Goal: Task Accomplishment & Management: Use online tool/utility

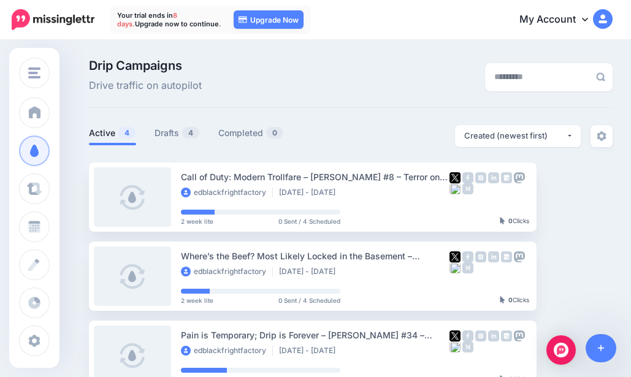
click at [109, 142] on li "Active 4" at bounding box center [112, 135] width 47 height 20
click at [107, 129] on link "Active 4" at bounding box center [112, 133] width 47 height 15
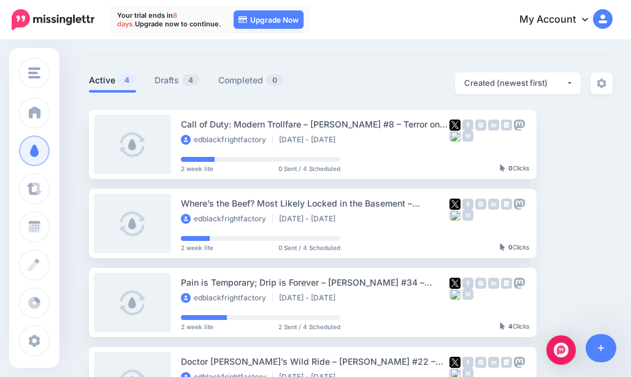
scroll to position [31, 0]
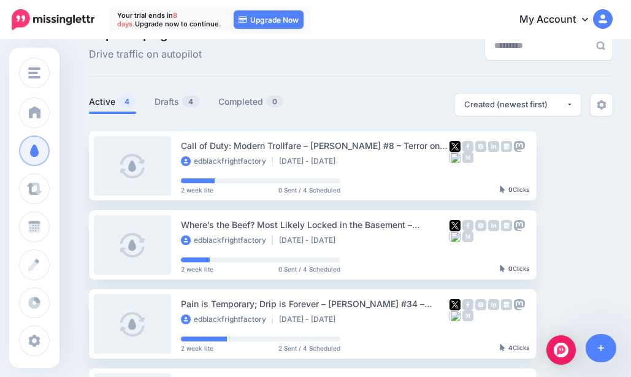
drag, startPoint x: 151, startPoint y: 92, endPoint x: 162, endPoint y: 102, distance: 14.8
click at [154, 97] on div "Drip Campaigns Drive traffic on autopilot Active 4 4 0" at bounding box center [351, 233] width 542 height 410
click at [162, 102] on link "Drafts 4" at bounding box center [176, 101] width 45 height 15
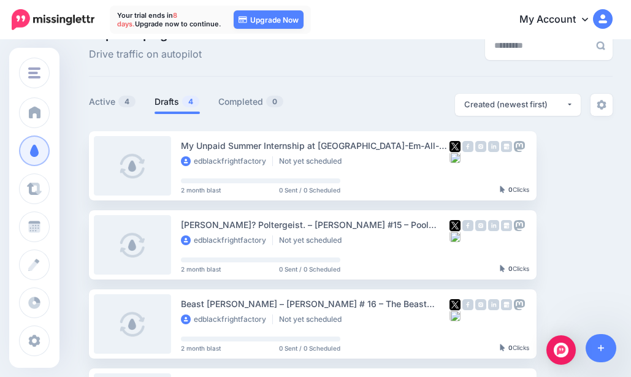
click at [598, 161] on link "Setup Campaign" at bounding box center [586, 165] width 83 height 22
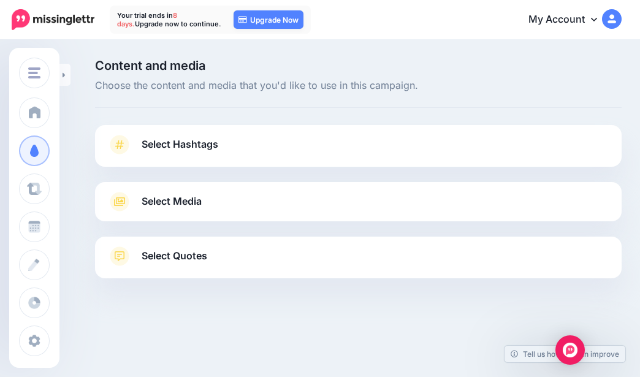
click at [63, 76] on icon at bounding box center [64, 74] width 2 height 5
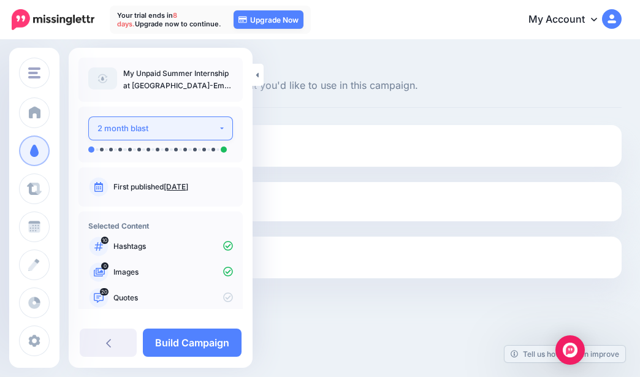
click at [123, 136] on button "2 month blast" at bounding box center [160, 128] width 145 height 24
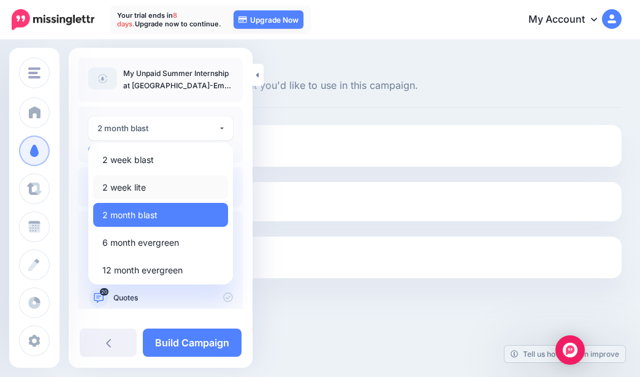
click at [132, 184] on span "2 week lite" at bounding box center [124, 187] width 44 height 15
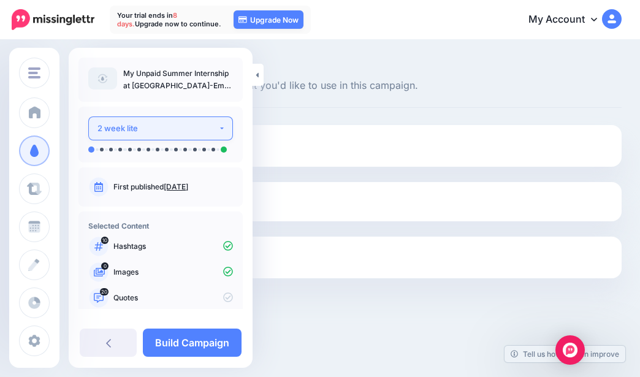
click at [197, 130] on div "2 week lite" at bounding box center [157, 128] width 121 height 14
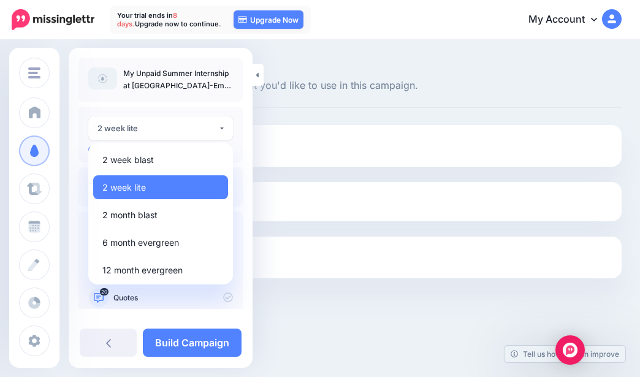
click at [145, 185] on span "2 week lite" at bounding box center [124, 187] width 44 height 15
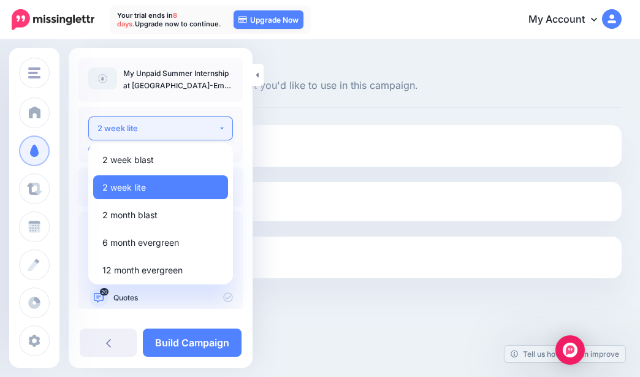
select select "******"
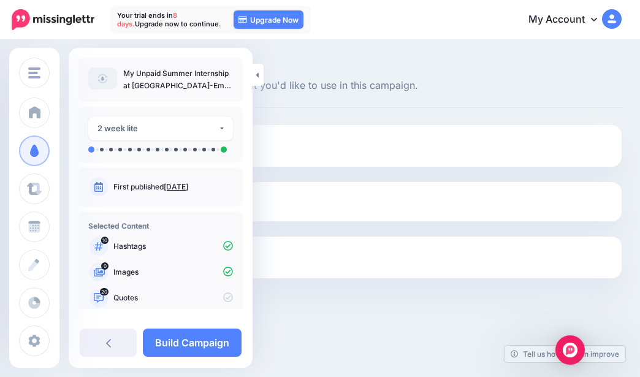
click at [259, 73] on link at bounding box center [258, 75] width 11 height 22
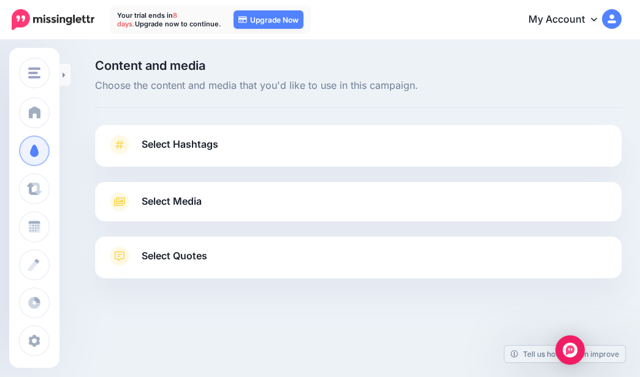
click at [186, 143] on span "Select Hashtags" at bounding box center [180, 144] width 77 height 17
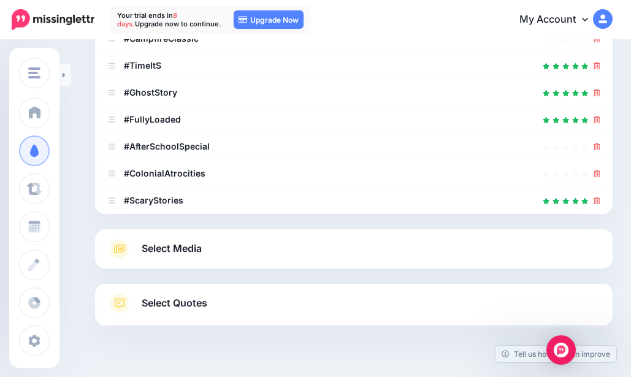
scroll to position [359, 0]
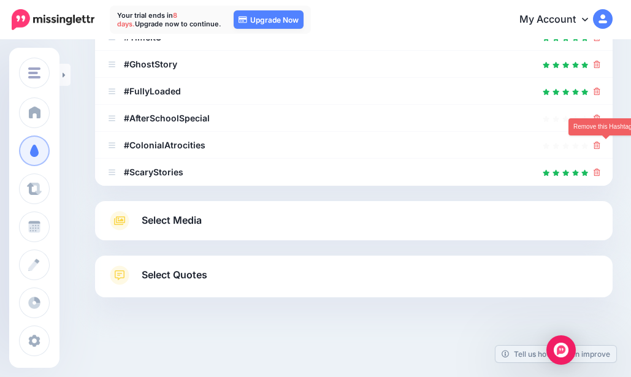
click at [600, 146] on icon at bounding box center [596, 145] width 7 height 7
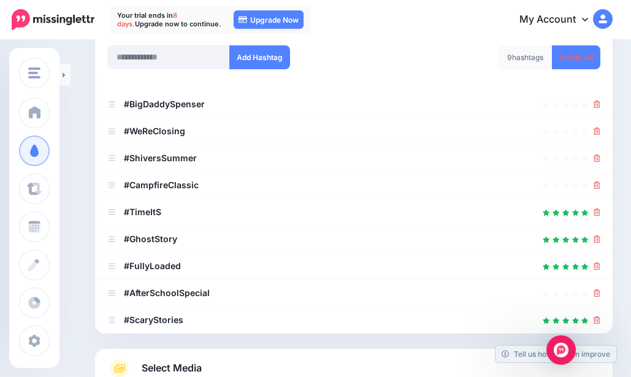
scroll to position [148, 0]
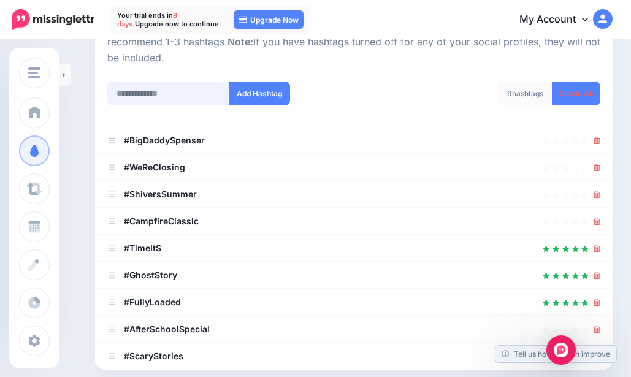
click at [173, 86] on input "text" at bounding box center [168, 94] width 123 height 24
type input "******"
click at [267, 102] on button "Add Hashtag" at bounding box center [259, 94] width 61 height 24
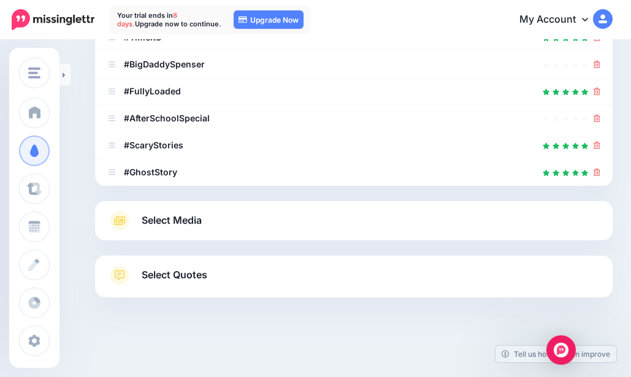
click at [127, 218] on icon at bounding box center [120, 221] width 22 height 20
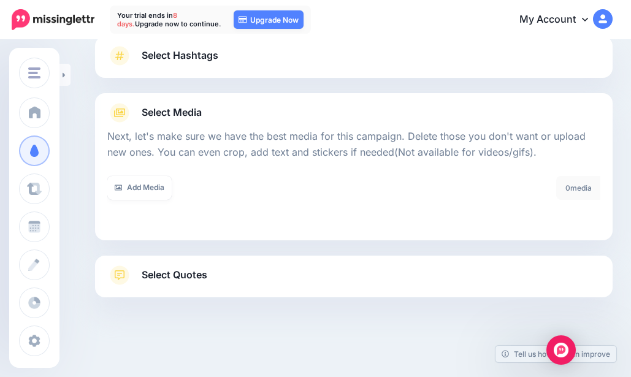
scroll to position [89, 0]
click at [147, 190] on link "Add Media" at bounding box center [139, 188] width 64 height 24
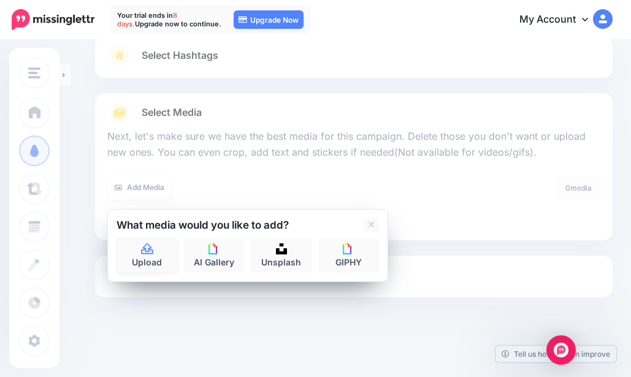
click at [156, 260] on link "Upload" at bounding box center [146, 255] width 61 height 34
click at [162, 258] on link "Upload" at bounding box center [146, 255] width 61 height 34
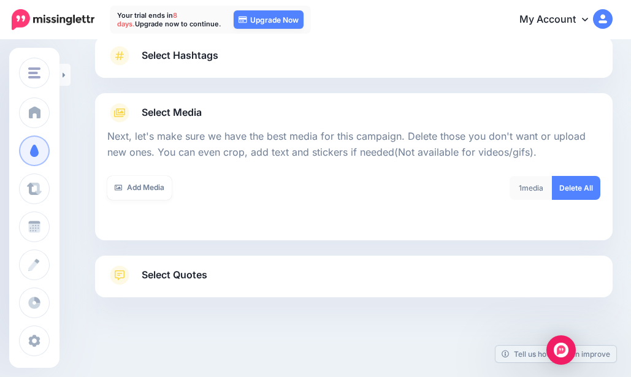
click at [161, 251] on div at bounding box center [353, 247] width 517 height 15
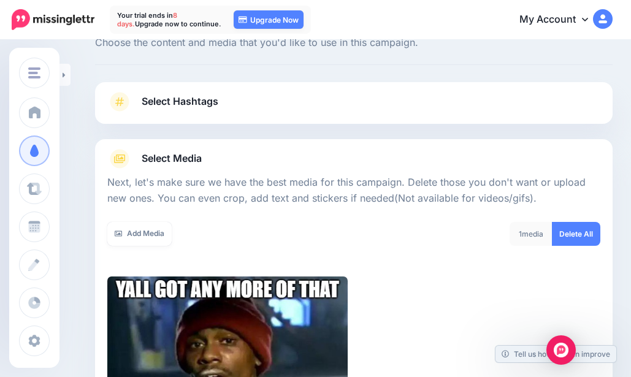
scroll to position [40, 0]
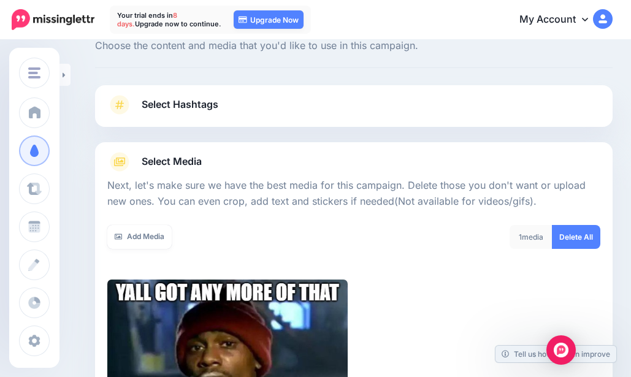
click at [150, 245] on link "Add Media" at bounding box center [139, 237] width 64 height 24
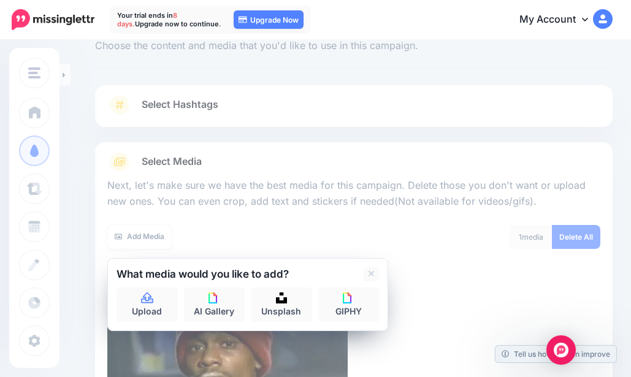
click at [137, 232] on link "Add Media" at bounding box center [139, 237] width 64 height 24
click at [145, 303] on icon at bounding box center [147, 297] width 12 height 11
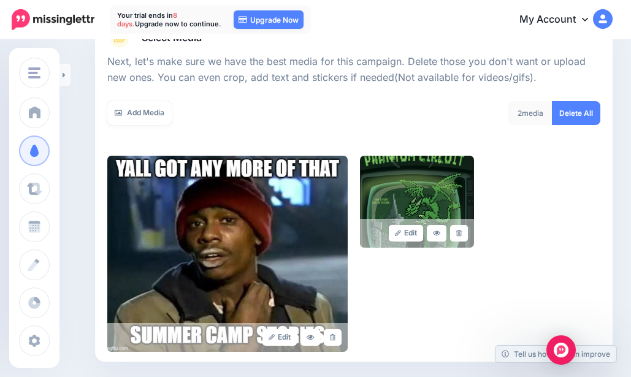
scroll to position [162, 0]
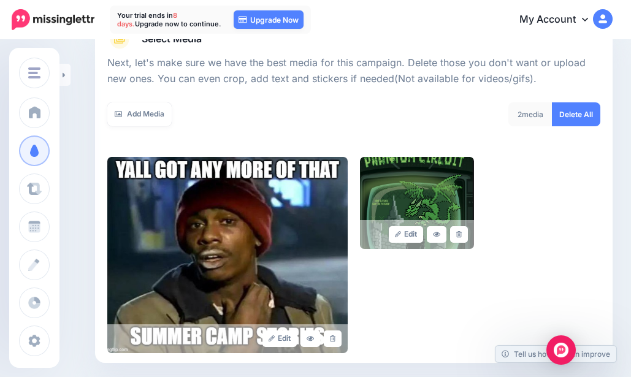
click at [468, 231] on link at bounding box center [459, 234] width 18 height 17
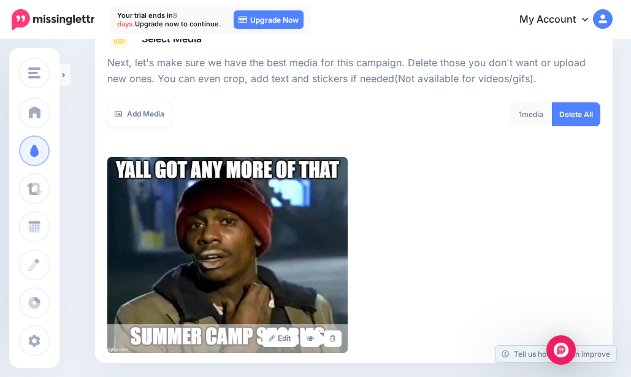
click at [124, 118] on link "Add Media" at bounding box center [139, 114] width 64 height 24
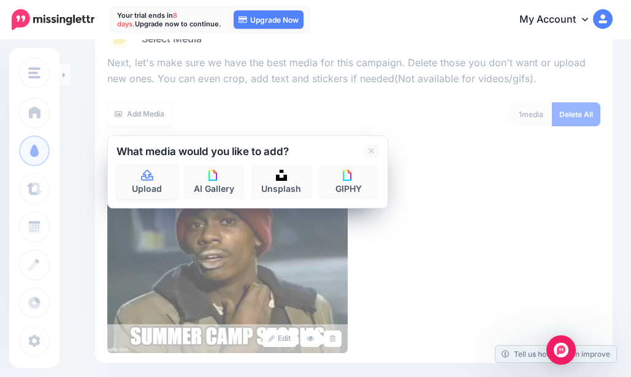
click at [161, 185] on link "Upload" at bounding box center [146, 182] width 61 height 34
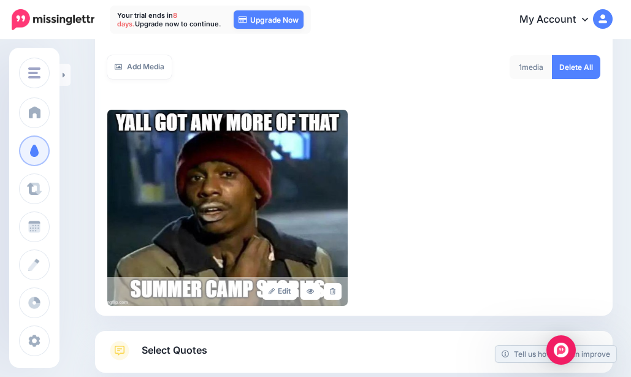
scroll to position [101, 0]
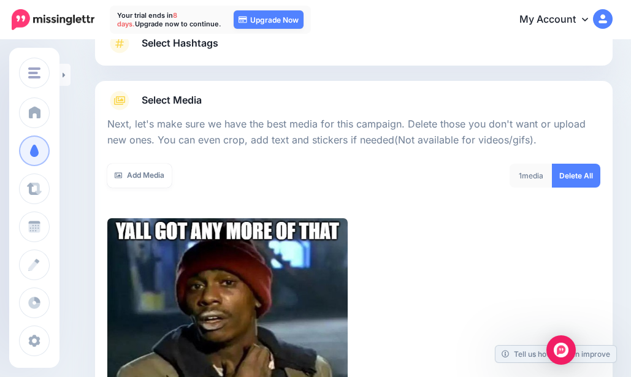
click at [135, 166] on link "Add Media" at bounding box center [139, 176] width 64 height 24
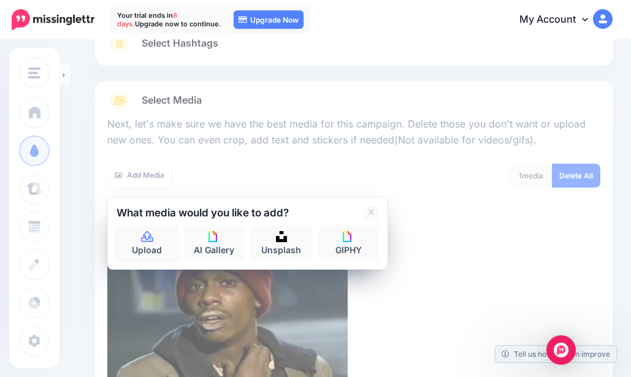
click at [149, 228] on link "Upload" at bounding box center [146, 243] width 61 height 34
click at [131, 241] on link "Upload" at bounding box center [146, 243] width 61 height 34
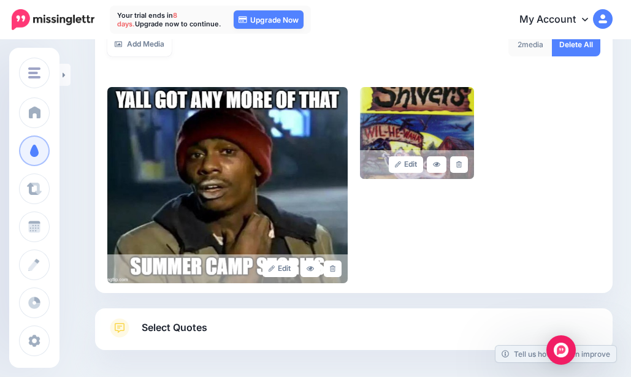
scroll to position [162, 0]
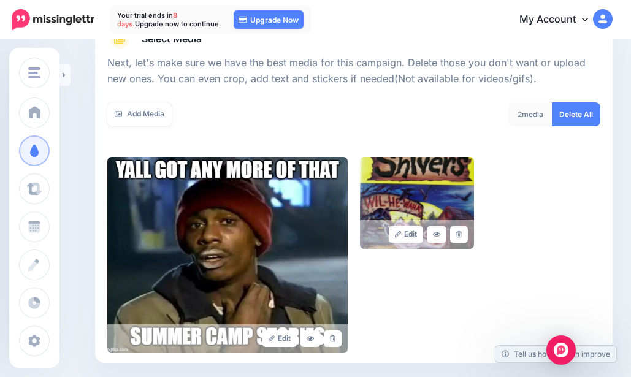
click at [151, 112] on link "Add Media" at bounding box center [139, 114] width 64 height 24
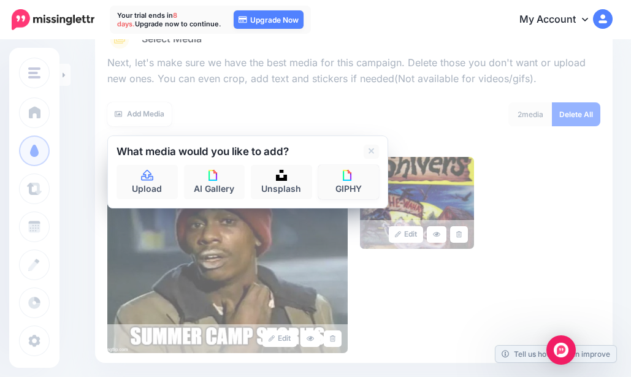
click at [357, 192] on link "GIPHY" at bounding box center [348, 182] width 61 height 34
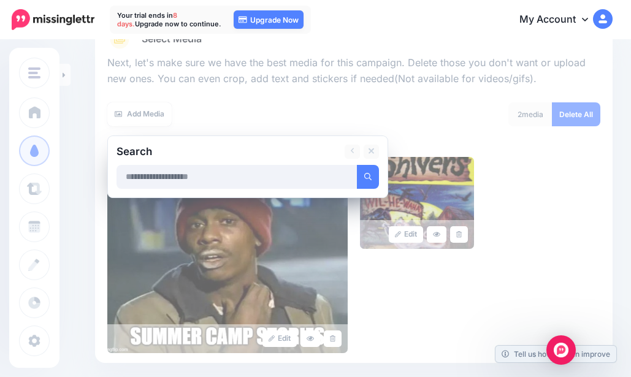
type input "*"
type input "**********"
click at [357, 165] on button "submit" at bounding box center [368, 177] width 22 height 24
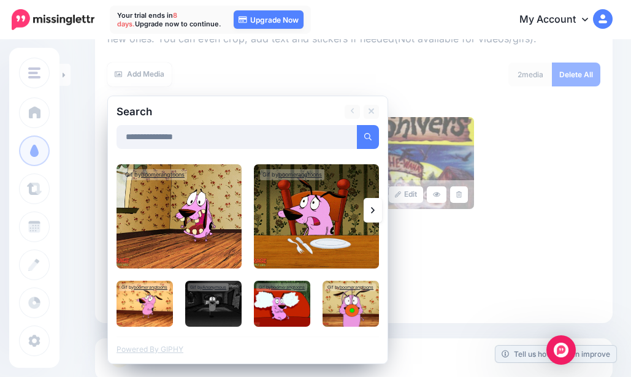
scroll to position [224, 0]
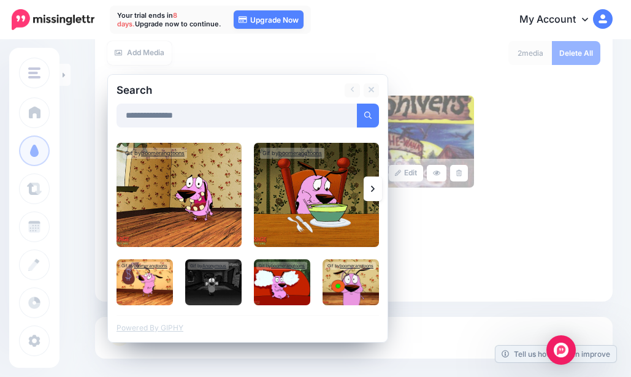
click at [221, 288] on img at bounding box center [213, 282] width 56 height 46
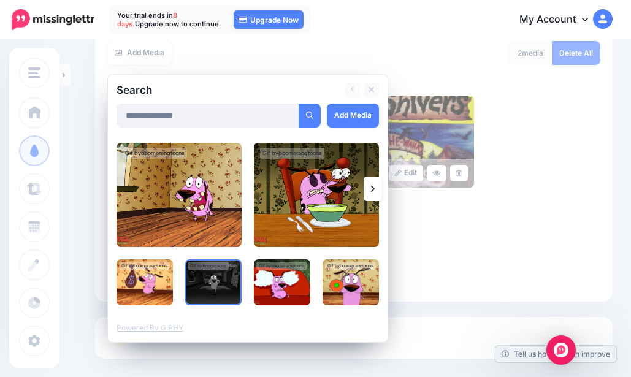
click at [341, 108] on link "Add Media" at bounding box center [353, 116] width 52 height 24
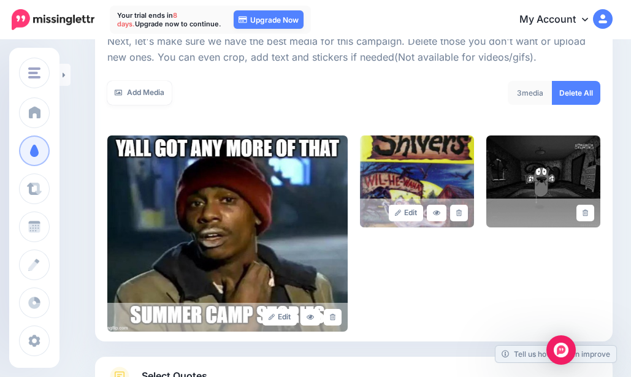
scroll to position [162, 0]
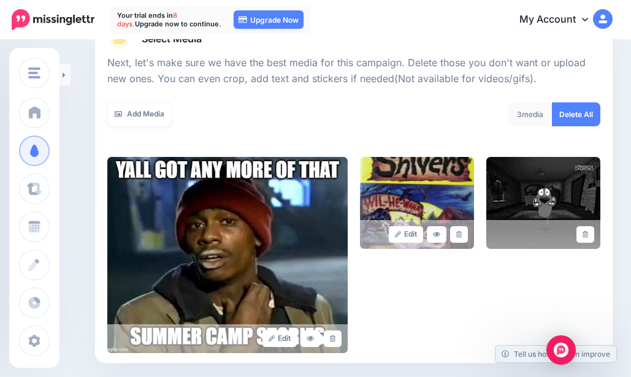
click at [141, 110] on link "Add Media" at bounding box center [139, 114] width 64 height 24
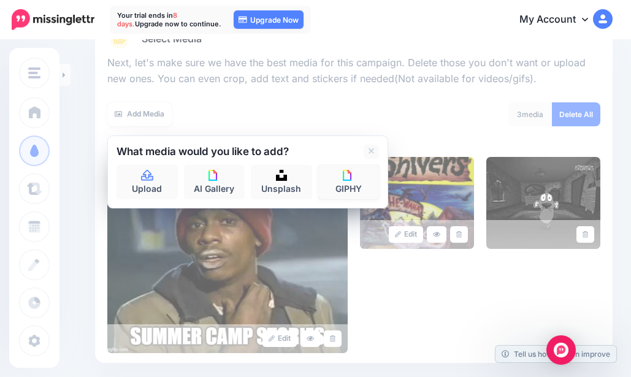
click at [360, 183] on link "GIPHY" at bounding box center [348, 182] width 61 height 34
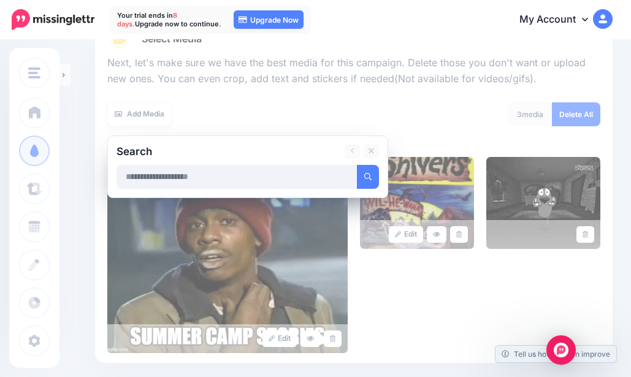
type input "*"
type input "****"
click at [357, 165] on button "submit" at bounding box center [368, 177] width 22 height 24
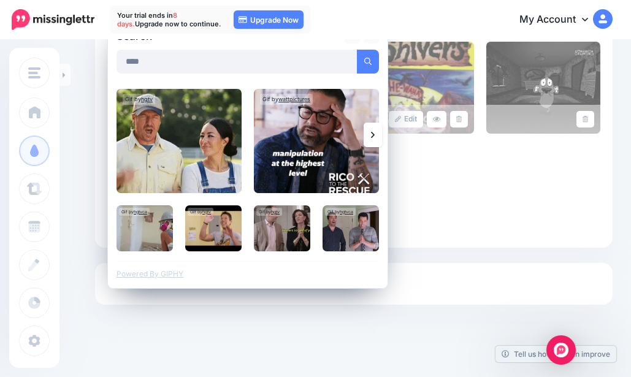
scroll to position [285, 0]
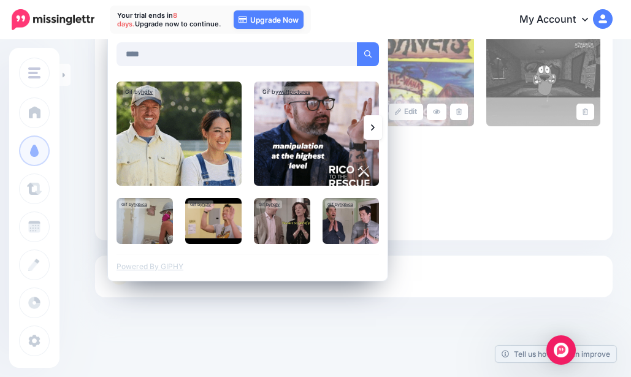
click at [375, 133] on link at bounding box center [373, 127] width 18 height 25
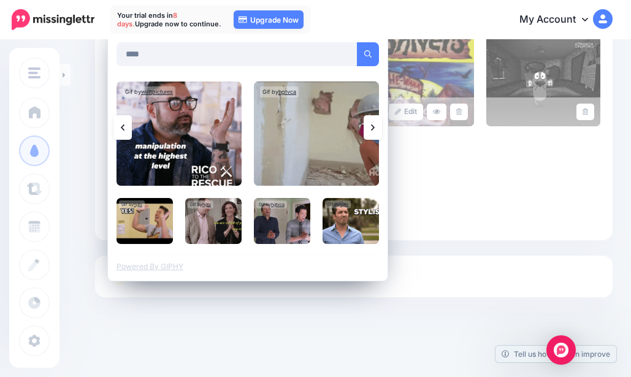
click at [375, 133] on link at bounding box center [373, 127] width 18 height 25
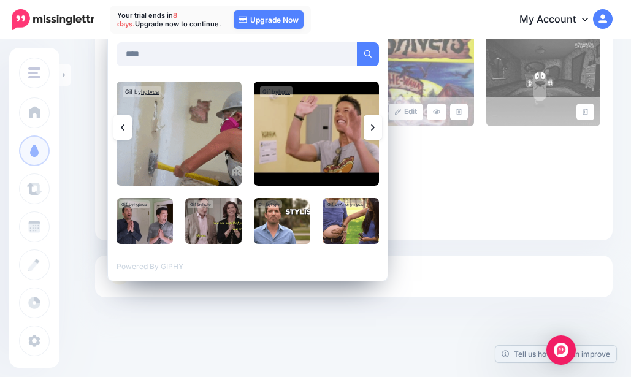
click at [185, 142] on img at bounding box center [178, 134] width 125 height 104
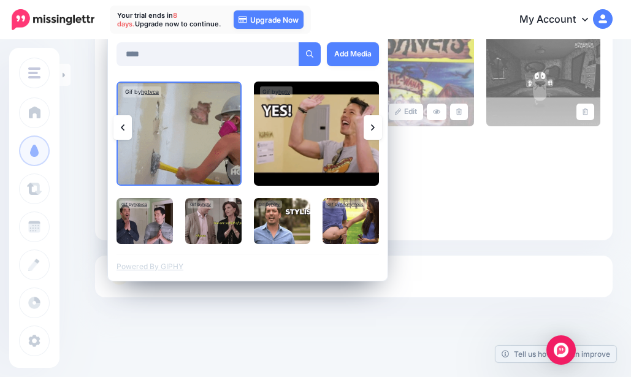
click at [371, 46] on link "Add Media" at bounding box center [353, 54] width 52 height 24
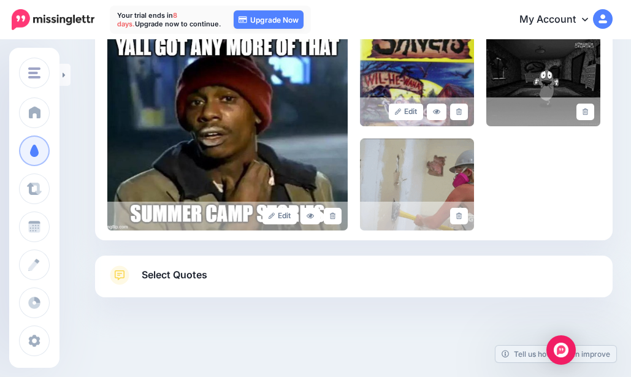
click at [174, 282] on span "Select Quotes" at bounding box center [175, 275] width 66 height 17
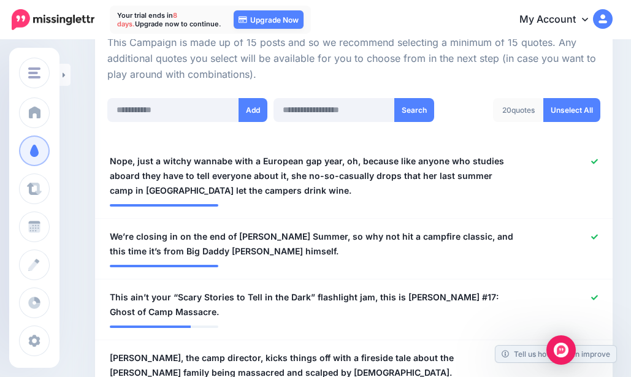
click at [598, 161] on icon at bounding box center [594, 161] width 7 height 5
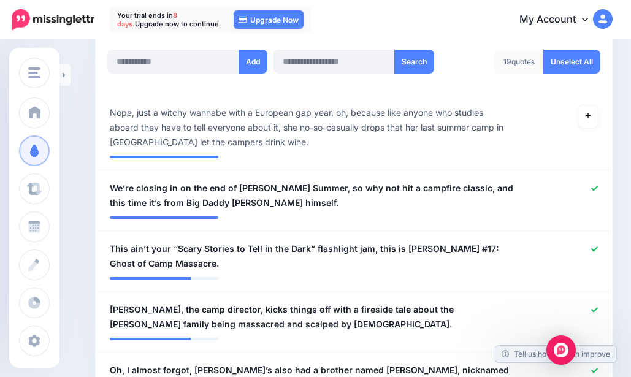
scroll to position [408, 0]
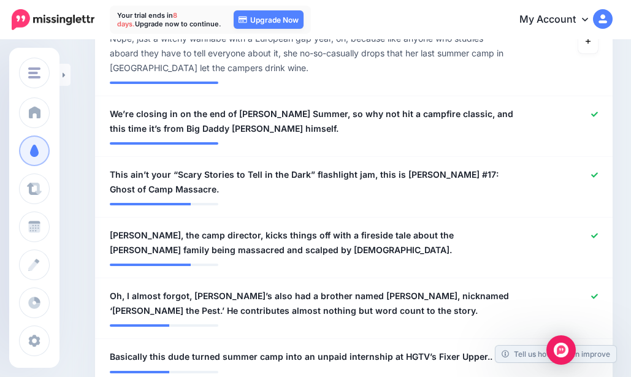
click at [603, 119] on div at bounding box center [564, 121] width 85 height 29
click at [598, 117] on icon at bounding box center [594, 114] width 7 height 7
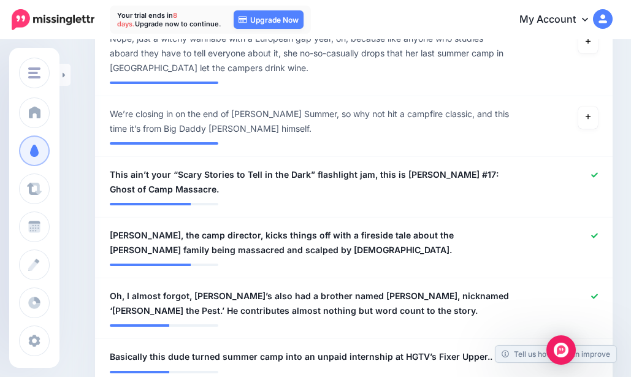
click at [598, 176] on icon at bounding box center [594, 174] width 7 height 5
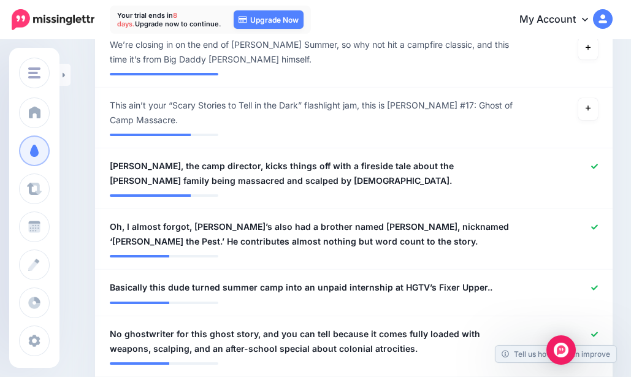
scroll to position [530, 0]
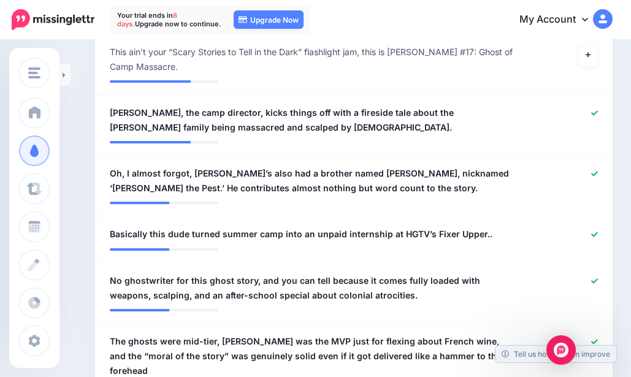
click at [603, 109] on div at bounding box center [564, 119] width 85 height 29
click at [598, 177] on icon at bounding box center [594, 173] width 7 height 7
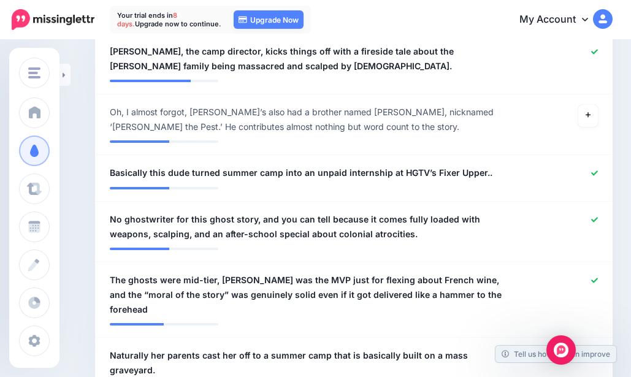
scroll to position [653, 0]
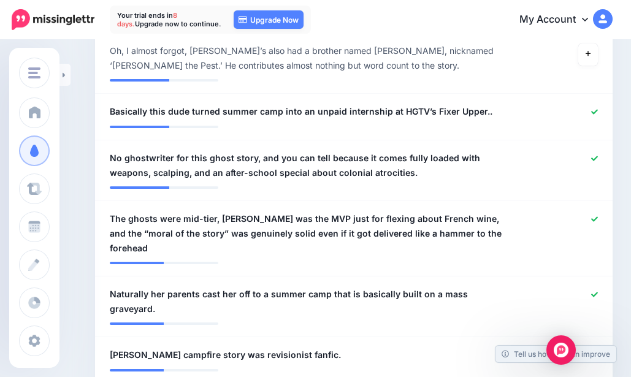
click at [598, 161] on icon at bounding box center [594, 158] width 7 height 7
click at [598, 221] on icon at bounding box center [594, 218] width 7 height 5
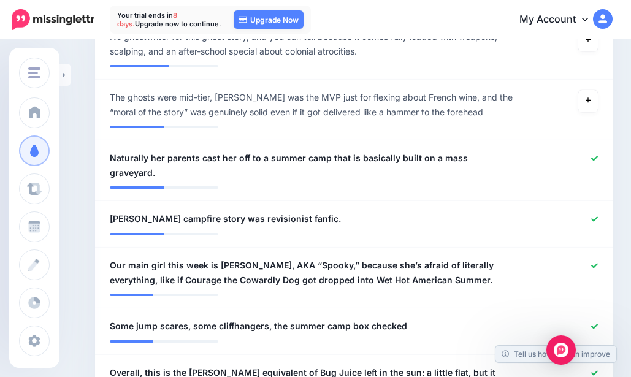
scroll to position [776, 0]
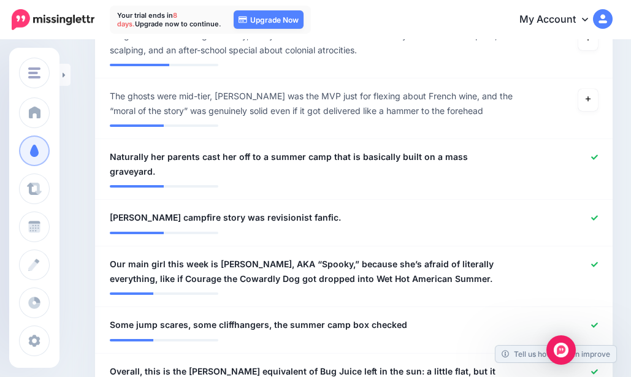
click at [607, 154] on div at bounding box center [564, 164] width 85 height 29
click at [598, 156] on icon at bounding box center [594, 156] width 7 height 5
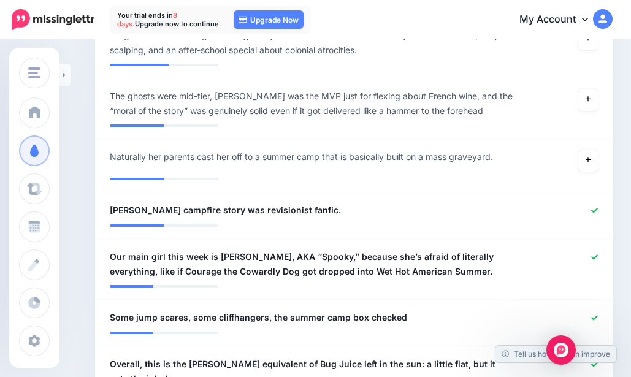
click at [598, 211] on icon at bounding box center [594, 210] width 7 height 5
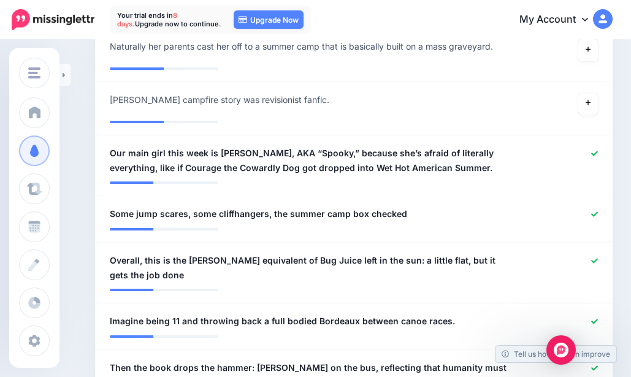
scroll to position [898, 0]
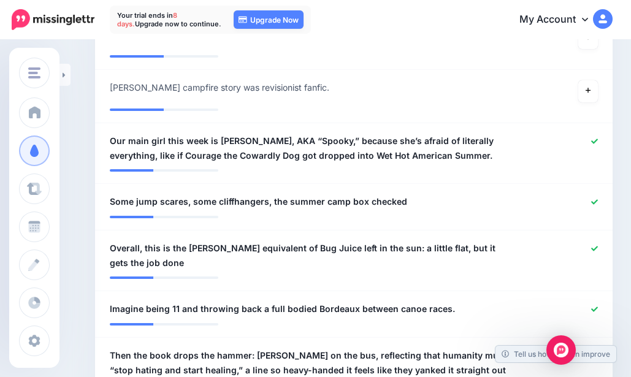
click at [598, 202] on icon at bounding box center [594, 202] width 7 height 7
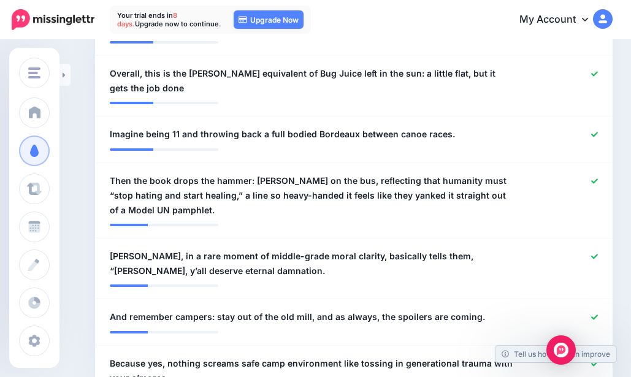
scroll to position [1082, 0]
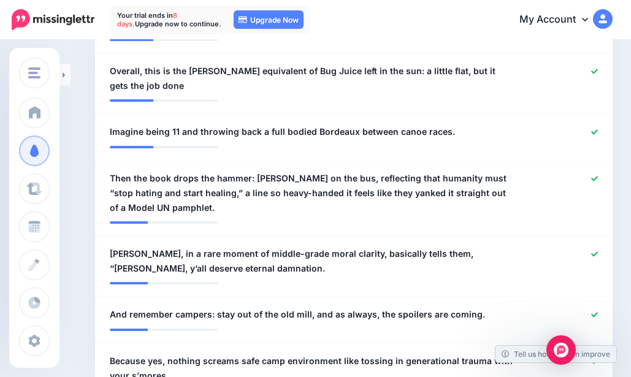
click at [598, 72] on icon at bounding box center [594, 71] width 7 height 7
click at [598, 128] on link at bounding box center [594, 132] width 7 height 9
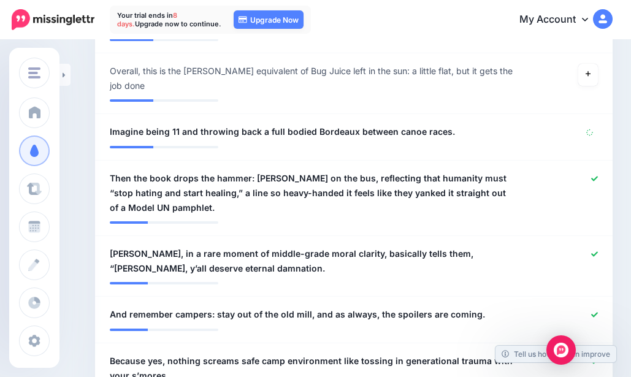
click at [598, 175] on icon at bounding box center [594, 178] width 7 height 7
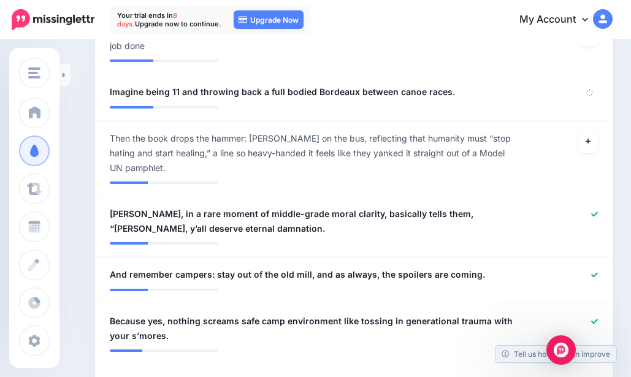
scroll to position [1143, 0]
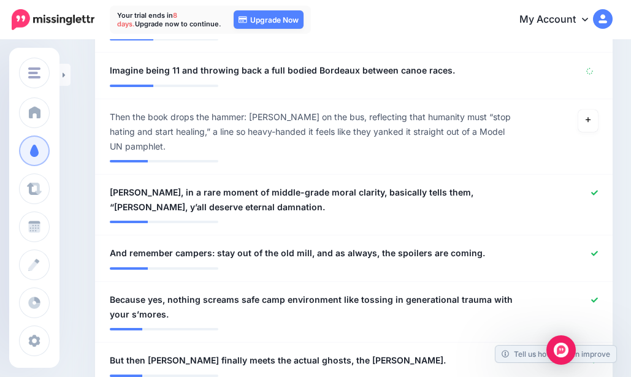
click at [598, 189] on link at bounding box center [594, 193] width 7 height 9
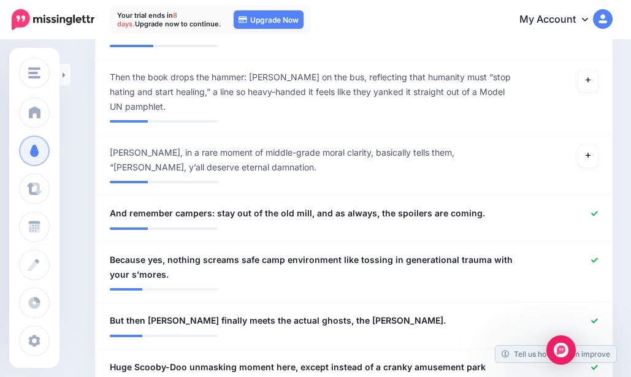
scroll to position [1205, 0]
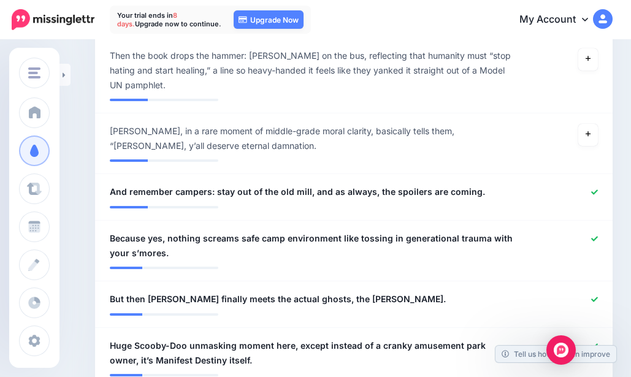
click at [598, 189] on icon at bounding box center [594, 192] width 7 height 7
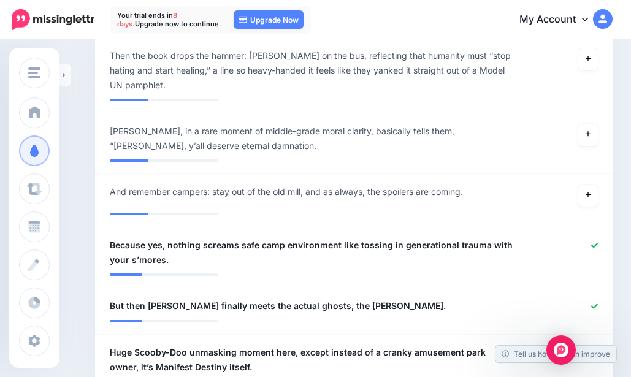
click at [602, 238] on div at bounding box center [564, 252] width 85 height 29
click at [598, 242] on icon at bounding box center [594, 245] width 7 height 7
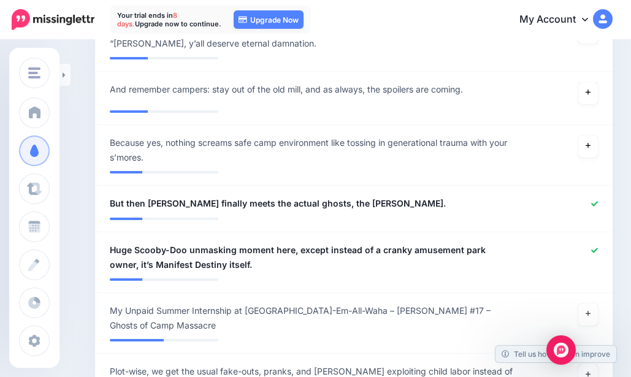
scroll to position [1327, 0]
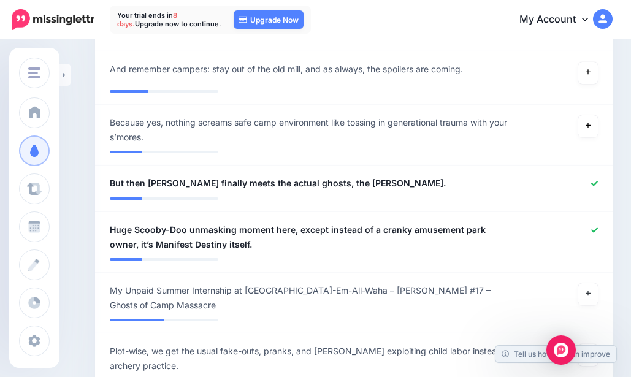
click at [598, 181] on icon at bounding box center [594, 183] width 7 height 5
click at [602, 223] on div at bounding box center [564, 237] width 85 height 29
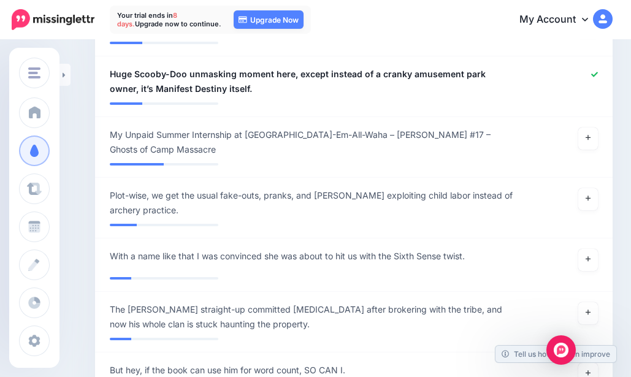
scroll to position [1511, 0]
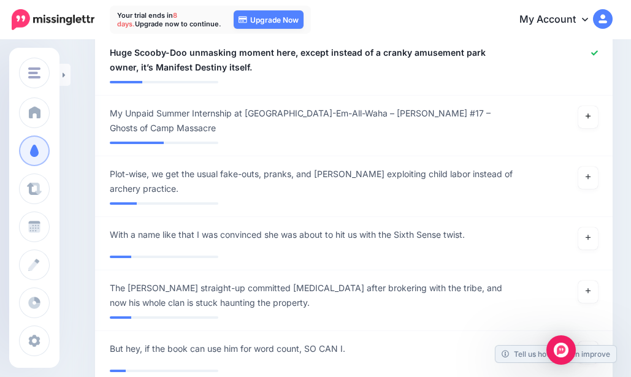
click at [598, 111] on link at bounding box center [588, 117] width 20 height 22
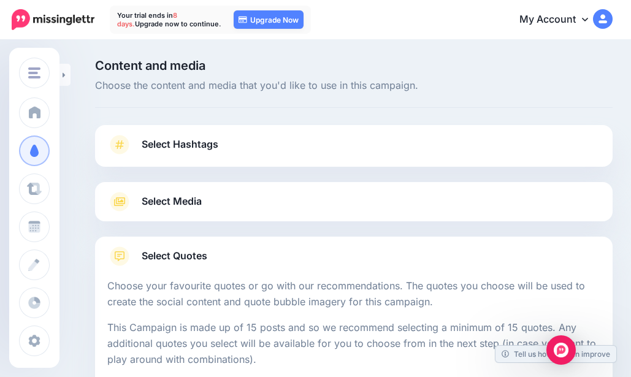
scroll to position [307, 0]
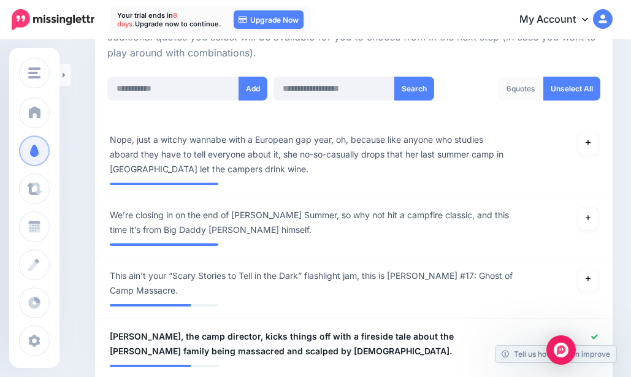
click at [590, 281] on icon at bounding box center [587, 278] width 5 height 7
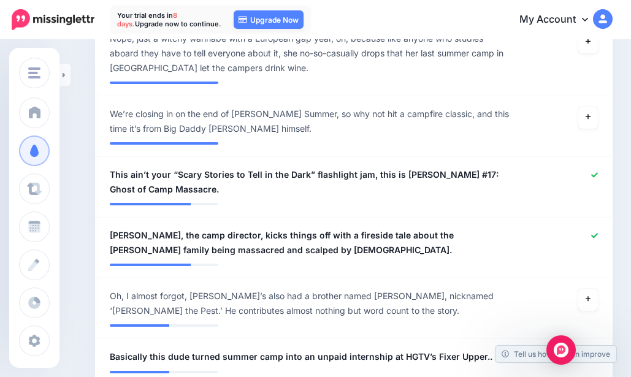
scroll to position [429, 0]
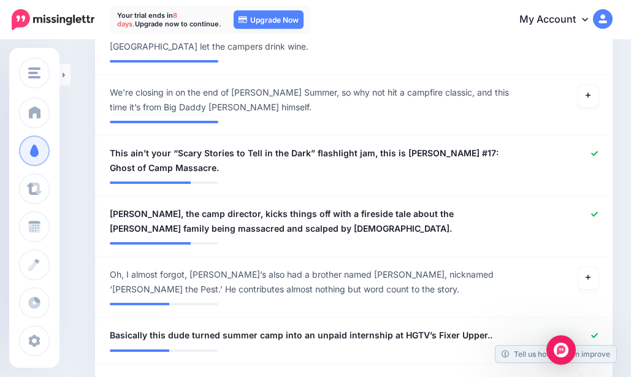
click at [598, 215] on icon at bounding box center [594, 214] width 7 height 7
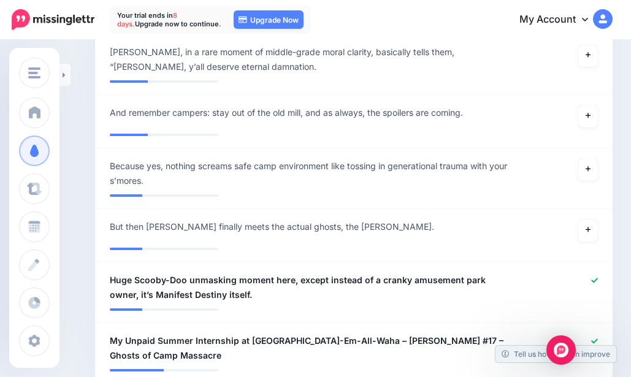
scroll to position [1345, 0]
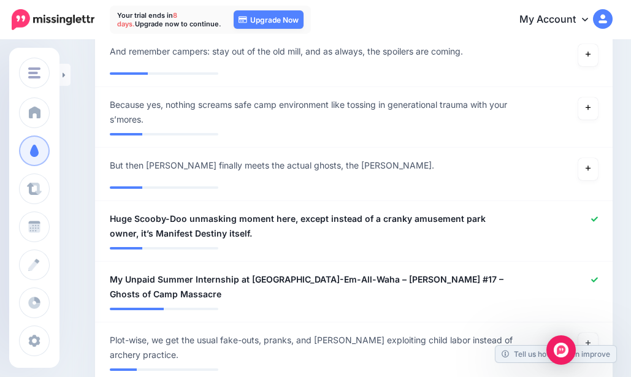
click at [601, 212] on div at bounding box center [564, 226] width 85 height 29
click at [598, 216] on icon at bounding box center [594, 219] width 7 height 7
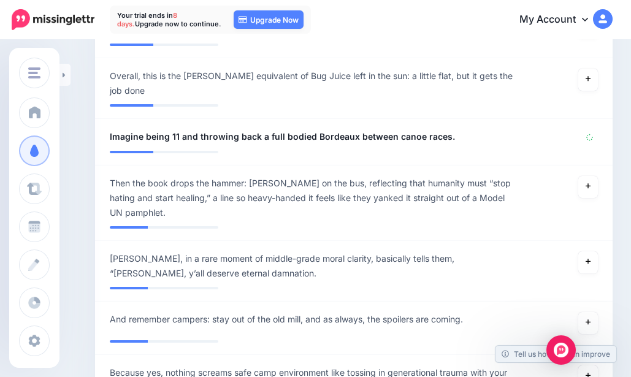
scroll to position [1039, 0]
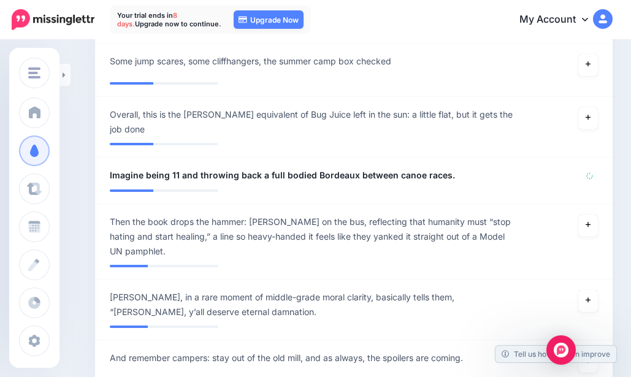
click at [593, 172] on icon at bounding box center [589, 176] width 8 height 8
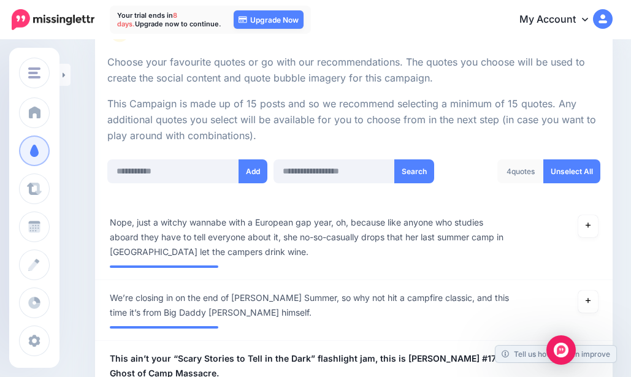
scroll to position [245, 0]
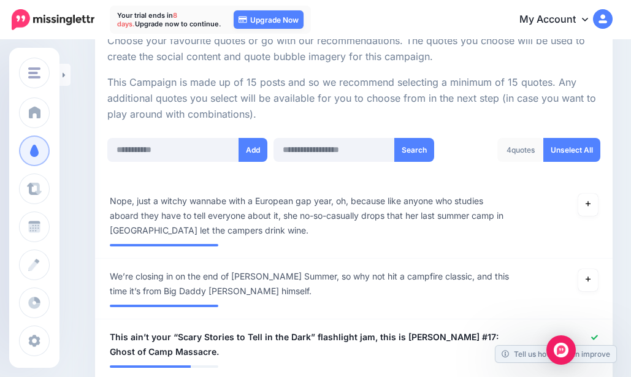
click at [66, 72] on link at bounding box center [64, 75] width 11 height 22
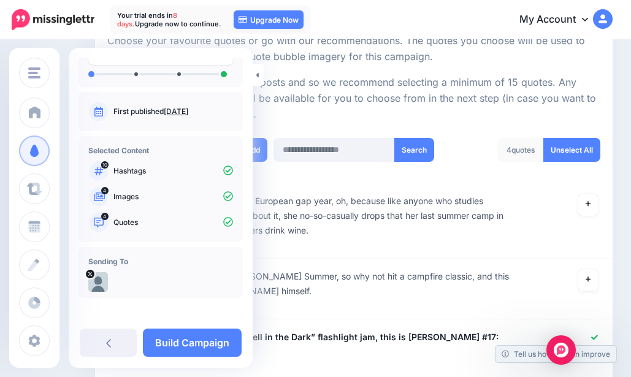
scroll to position [79, 0]
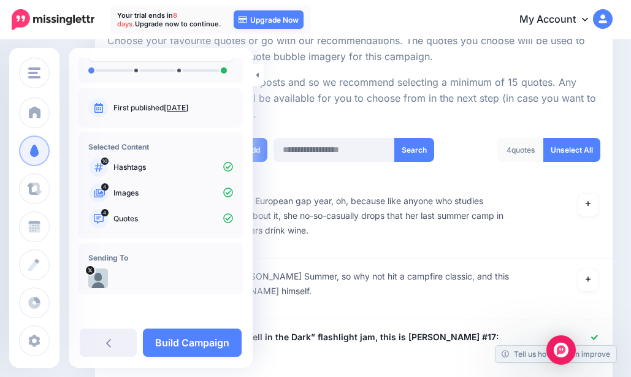
click at [179, 337] on link "Build Campaign" at bounding box center [192, 343] width 99 height 28
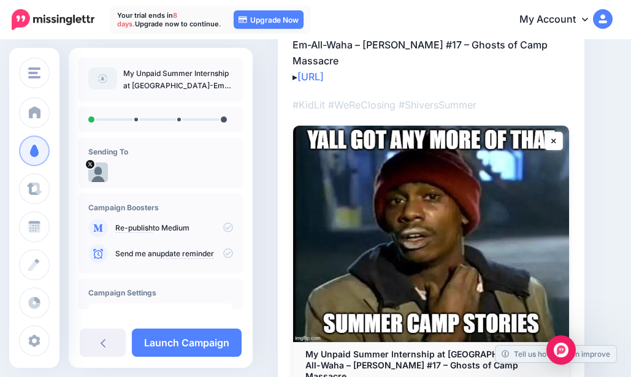
scroll to position [61, 0]
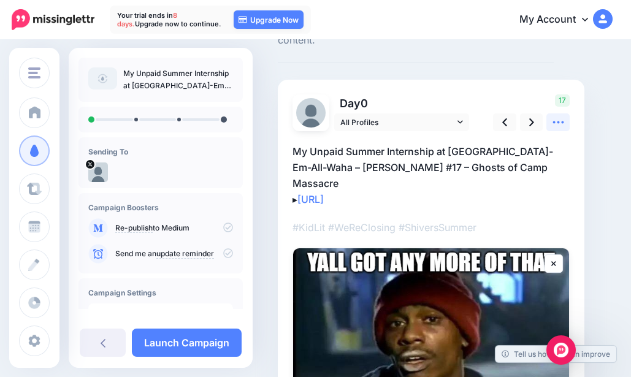
click at [565, 120] on link at bounding box center [557, 122] width 23 height 18
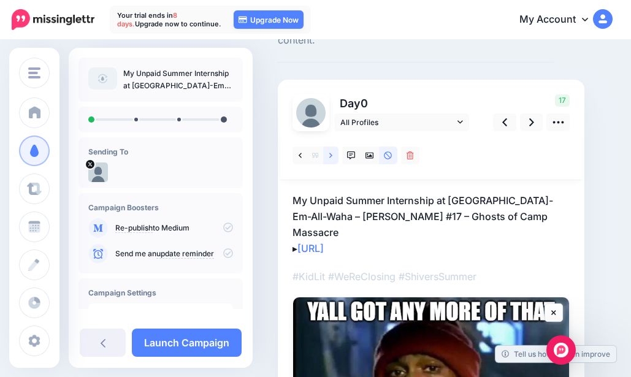
click at [329, 151] on icon at bounding box center [330, 155] width 3 height 9
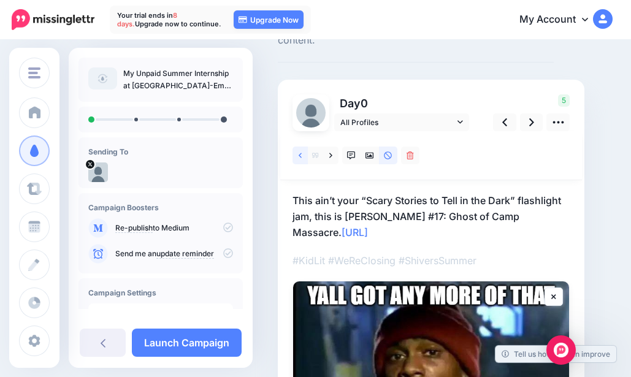
click at [305, 151] on link at bounding box center [299, 156] width 15 height 18
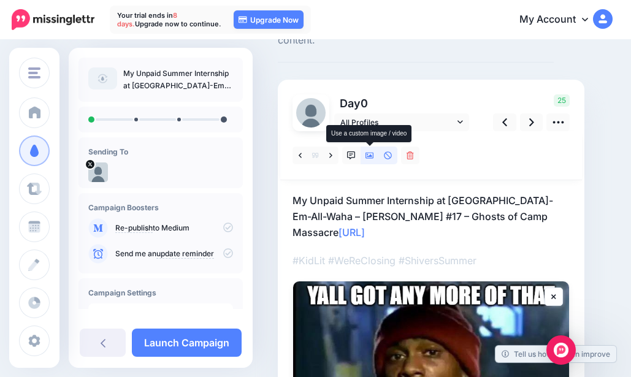
click at [370, 155] on icon at bounding box center [369, 155] width 9 height 6
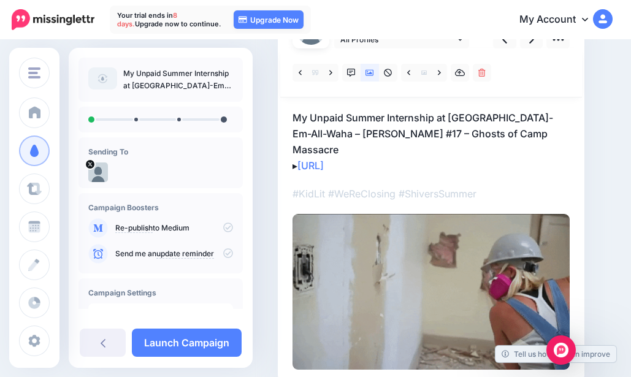
scroll to position [123, 0]
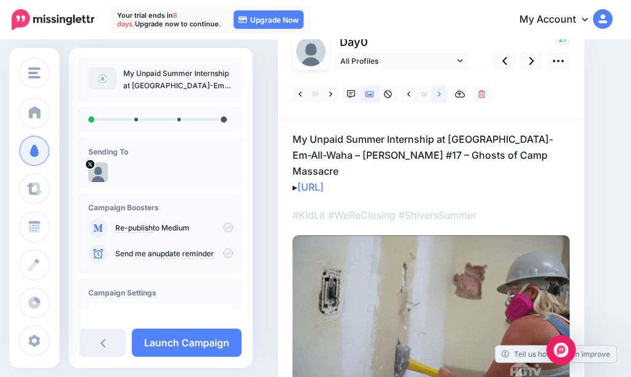
click at [435, 93] on link at bounding box center [439, 94] width 15 height 18
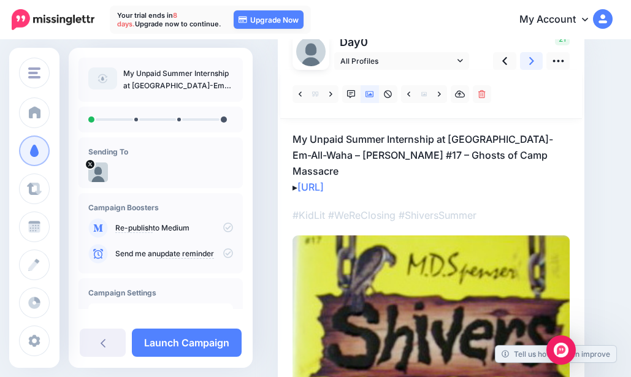
click at [533, 58] on icon at bounding box center [531, 61] width 5 height 13
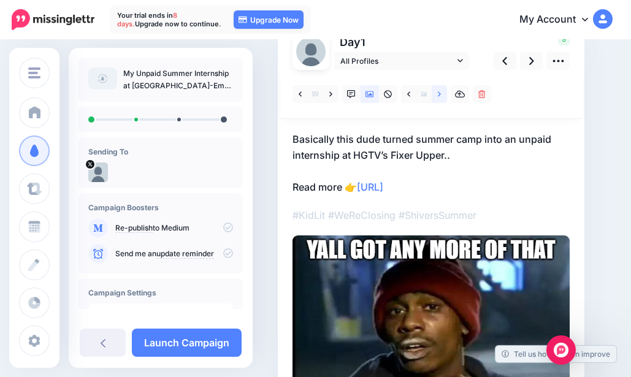
click at [438, 94] on icon at bounding box center [439, 94] width 3 height 9
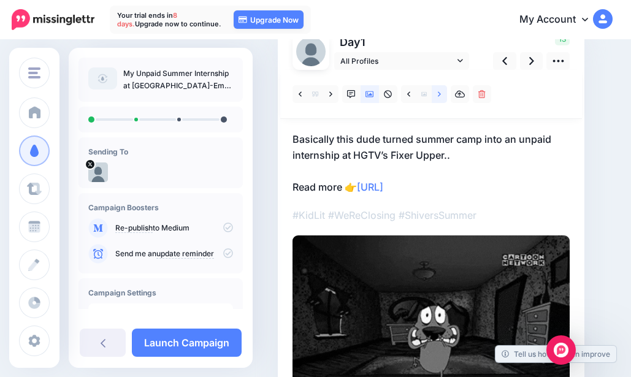
click at [438, 94] on icon at bounding box center [439, 94] width 3 height 9
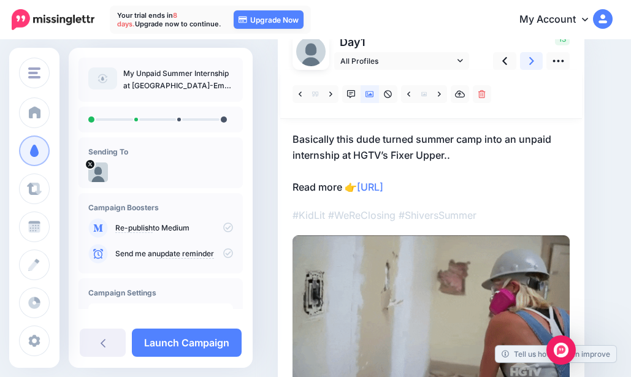
click at [533, 61] on icon at bounding box center [531, 61] width 5 height 8
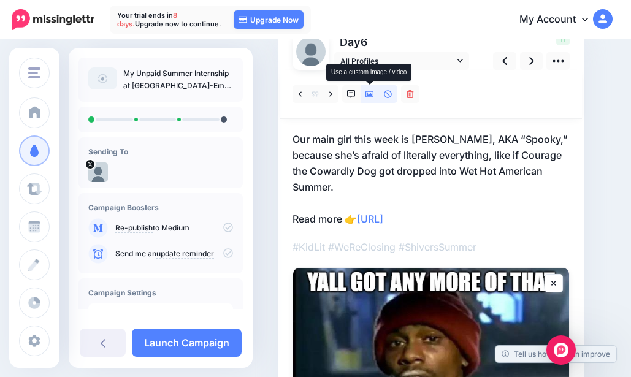
click at [375, 95] on link at bounding box center [369, 94] width 18 height 18
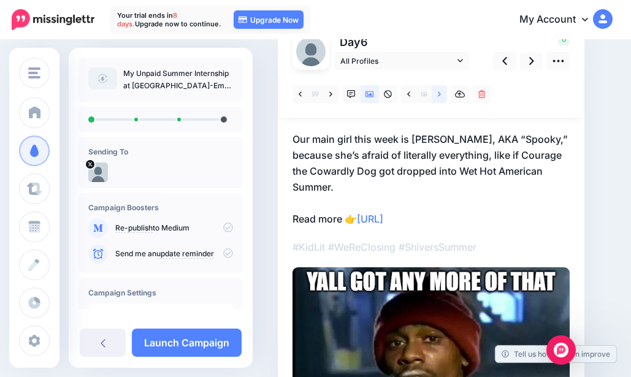
click at [441, 94] on icon at bounding box center [439, 94] width 3 height 9
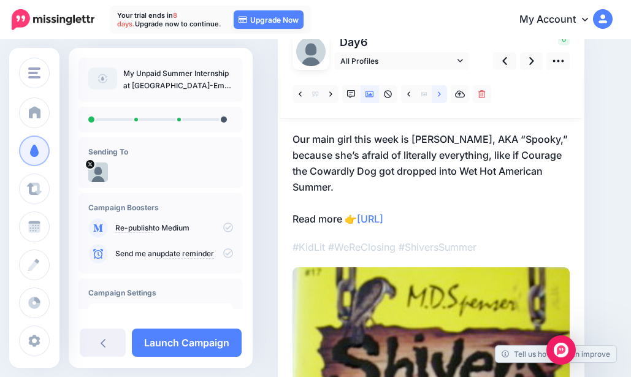
click at [441, 94] on icon at bounding box center [439, 94] width 3 height 9
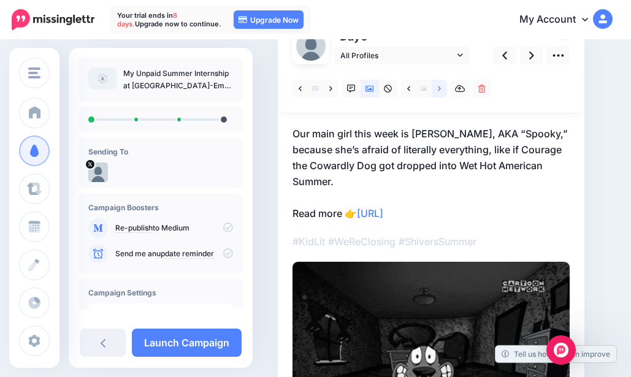
scroll to position [107, 0]
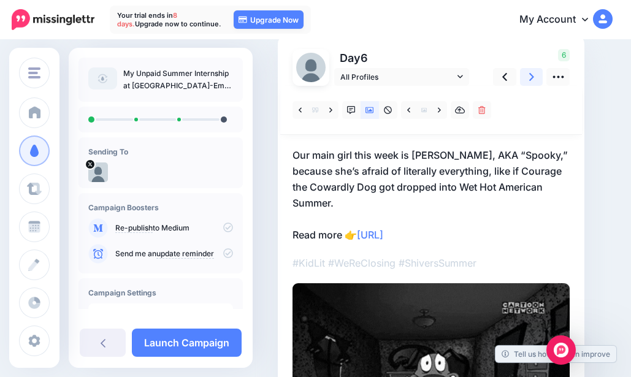
click at [533, 78] on icon at bounding box center [531, 77] width 5 height 8
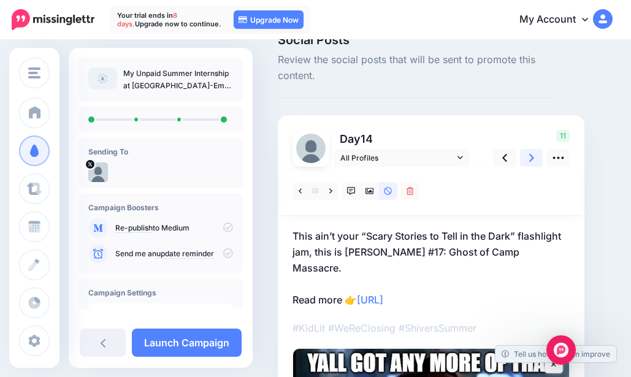
scroll to position [0, 0]
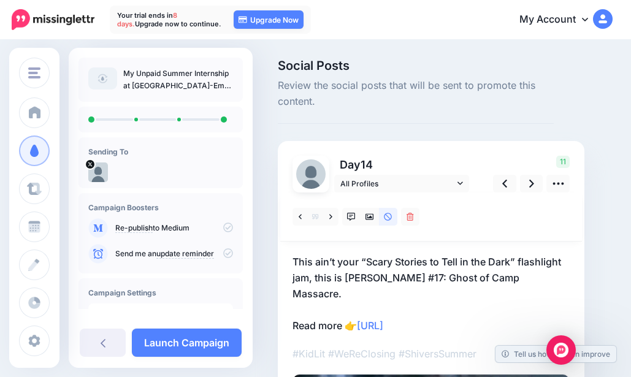
click at [194, 344] on link "Launch Campaign" at bounding box center [187, 343] width 110 height 28
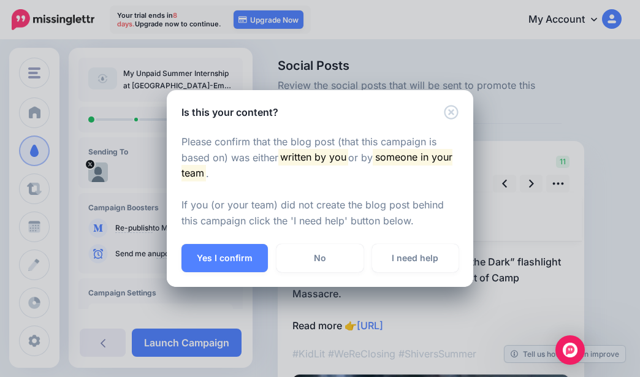
click at [197, 256] on button "Yes I confirm" at bounding box center [224, 258] width 86 height 28
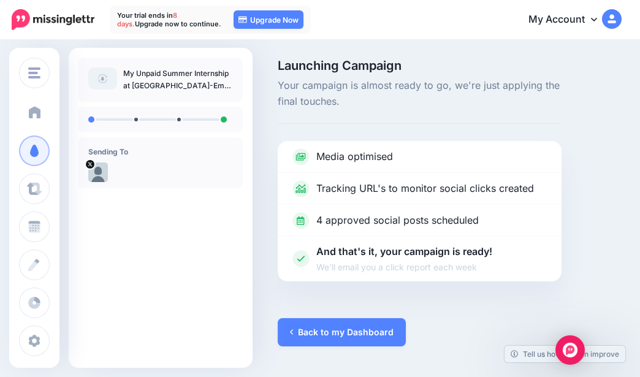
click at [39, 112] on span at bounding box center [35, 112] width 16 height 12
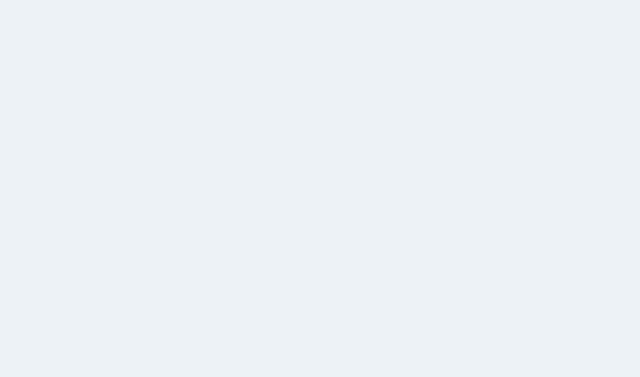
click at [274, 24] on link "Upgrade Now" at bounding box center [269, 19] width 70 height 18
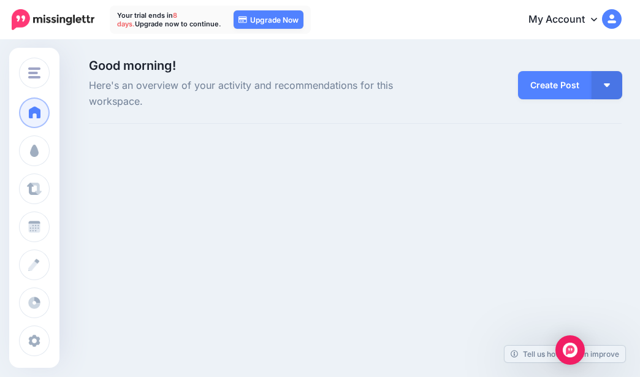
click at [265, 22] on link "Upgrade Now" at bounding box center [269, 19] width 70 height 18
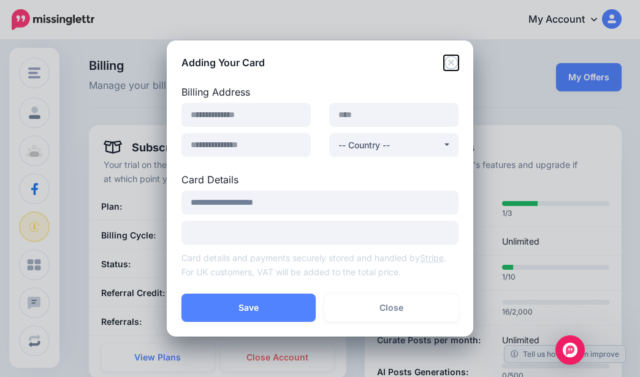
click at [449, 58] on icon "Close" at bounding box center [451, 62] width 15 height 15
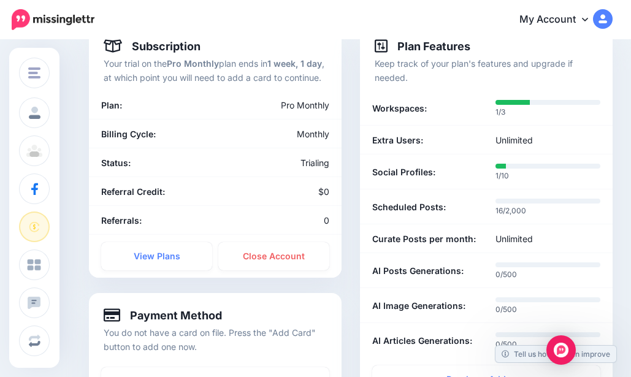
scroll to position [123, 0]
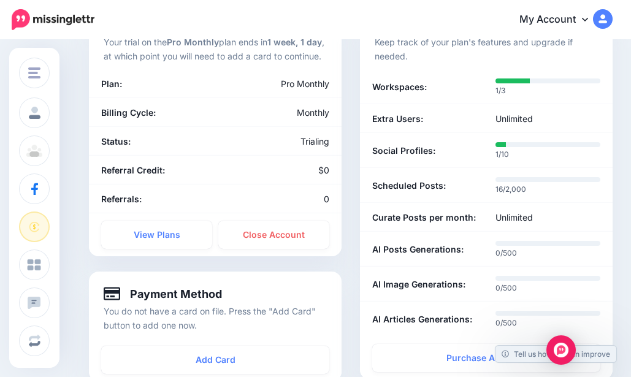
click at [177, 238] on link "View Plans" at bounding box center [156, 235] width 111 height 28
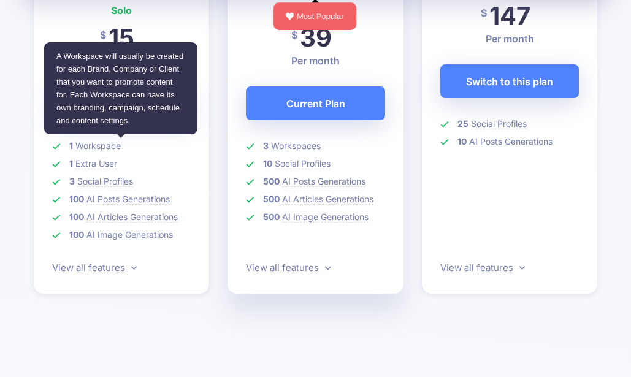
scroll to position [429, 0]
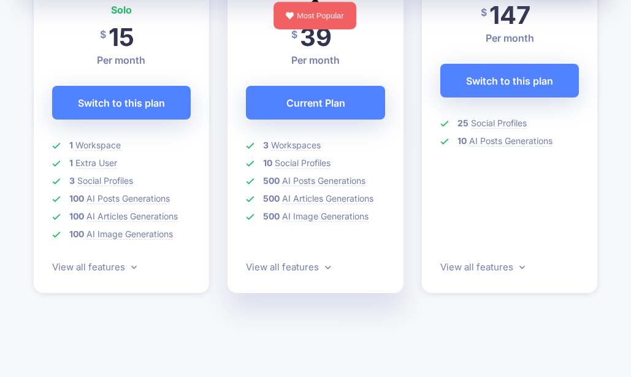
click at [128, 267] on link "View all features" at bounding box center [94, 267] width 85 height 12
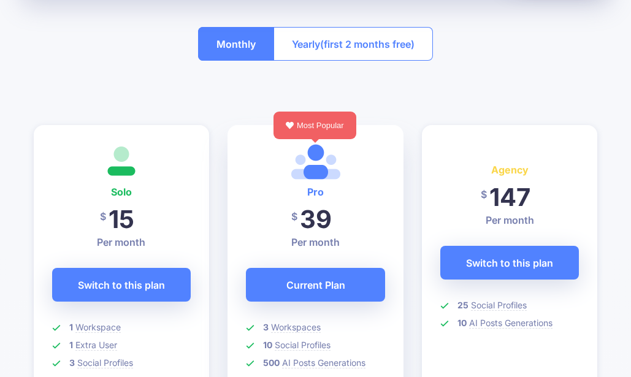
scroll to position [0, 0]
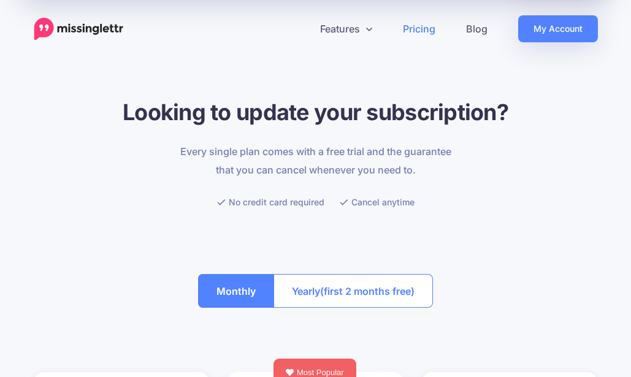
click at [105, 26] on img at bounding box center [79, 29] width 90 height 23
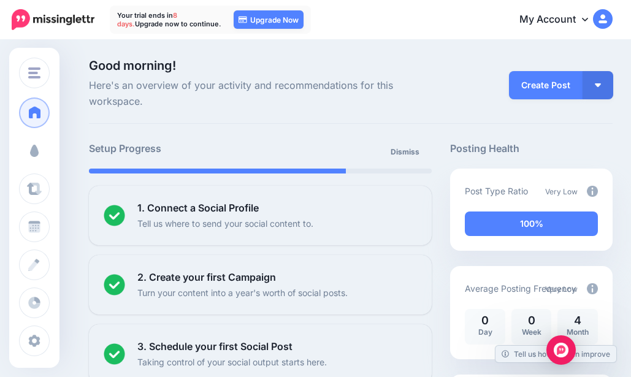
click at [50, 164] on link "Campaigns" at bounding box center [34, 150] width 31 height 31
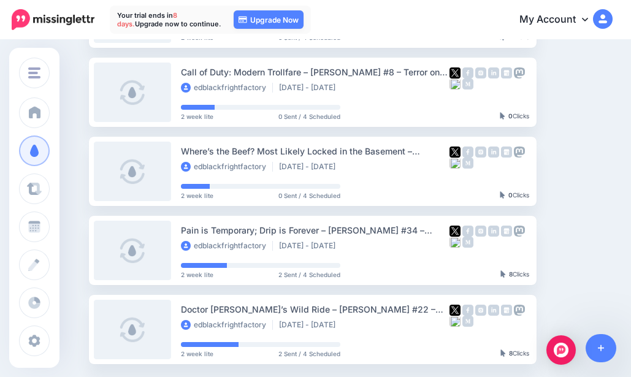
scroll to position [245, 0]
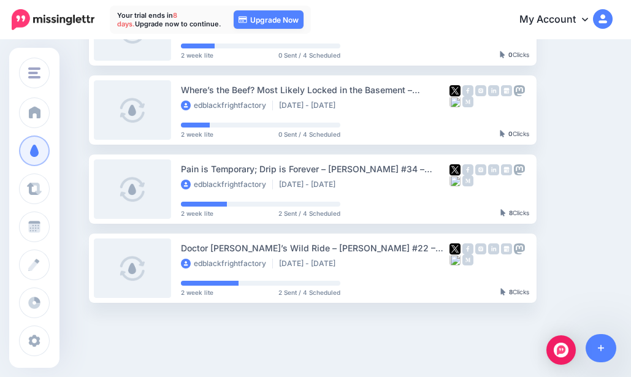
click at [571, 187] on link "View Campaign" at bounding box center [585, 189] width 81 height 22
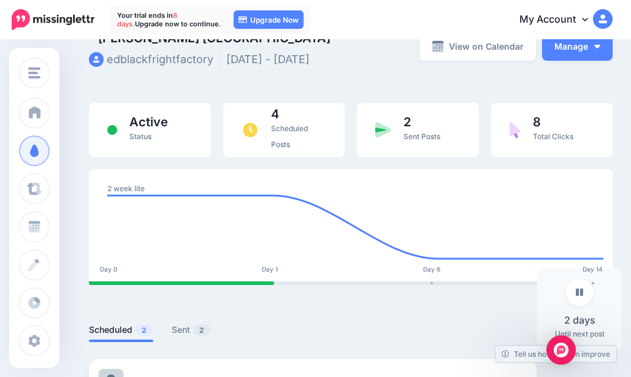
scroll to position [61, 0]
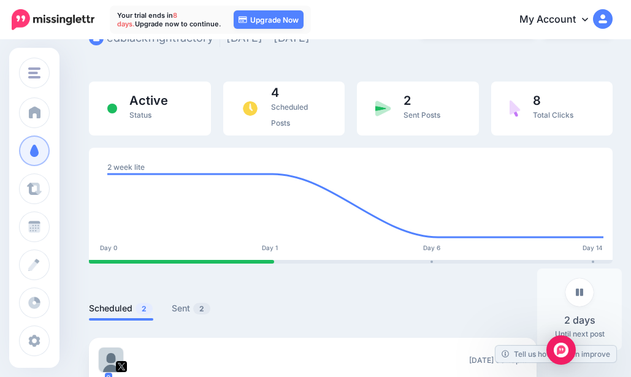
click at [543, 112] on span "Total Clicks" at bounding box center [553, 114] width 40 height 9
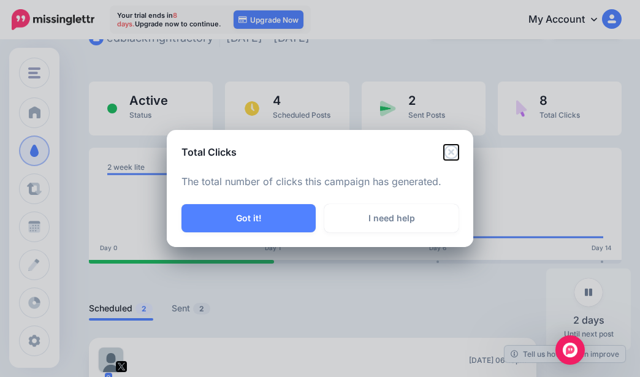
click at [450, 153] on icon "Close" at bounding box center [451, 152] width 14 height 14
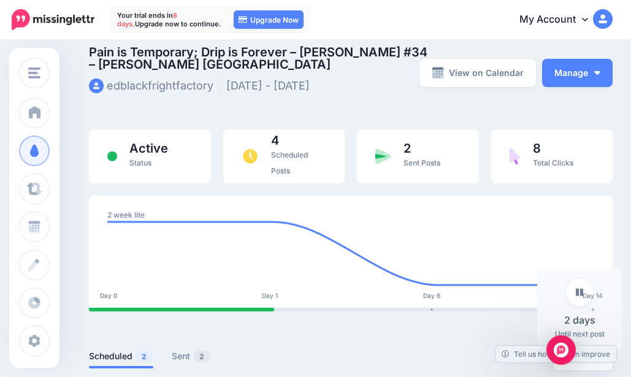
scroll to position [0, 0]
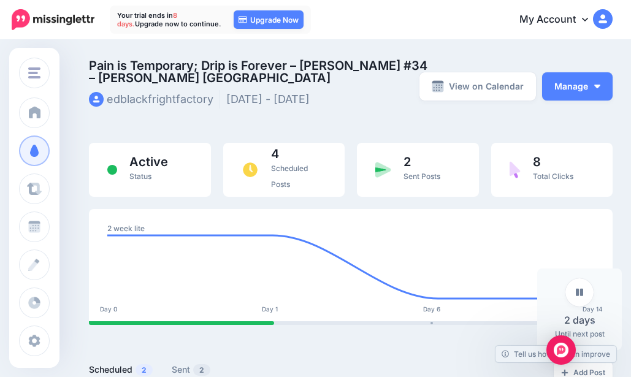
click at [495, 91] on link "View on Calendar" at bounding box center [477, 86] width 116 height 28
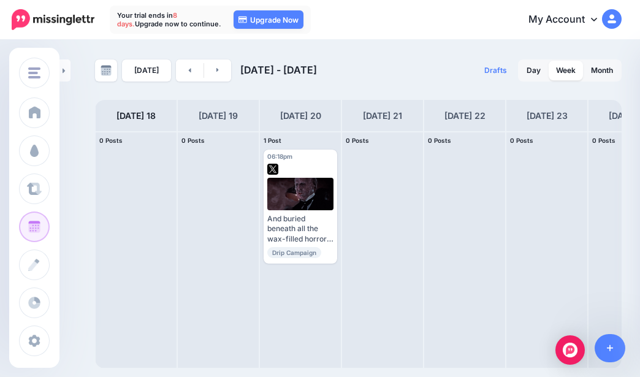
click at [213, 63] on link at bounding box center [218, 70] width 28 height 22
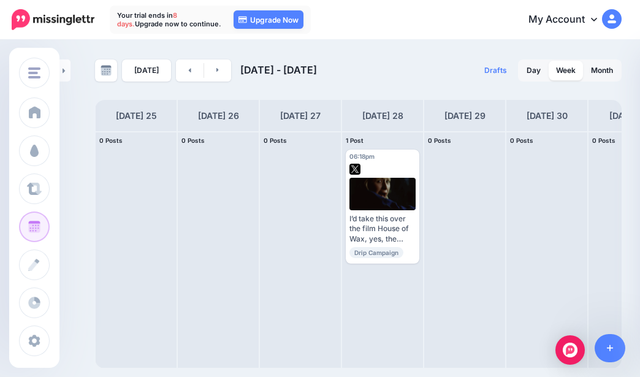
click at [216, 72] on icon at bounding box center [217, 70] width 2 height 4
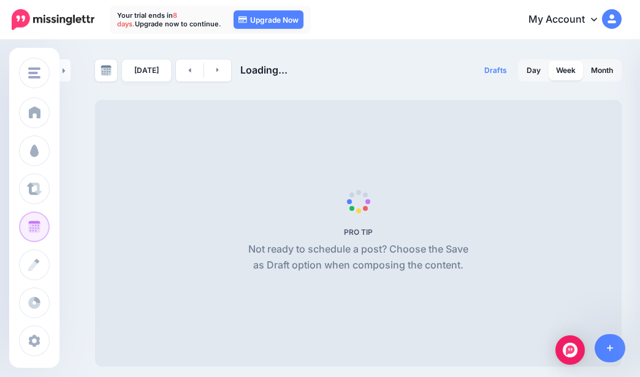
click at [167, 71] on link "[DATE]" at bounding box center [146, 70] width 49 height 22
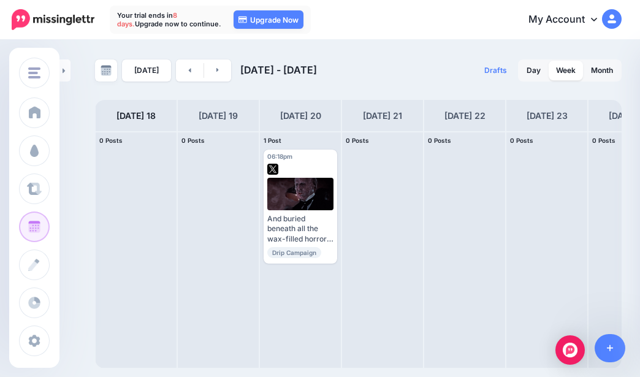
click at [101, 71] on img at bounding box center [106, 70] width 11 height 11
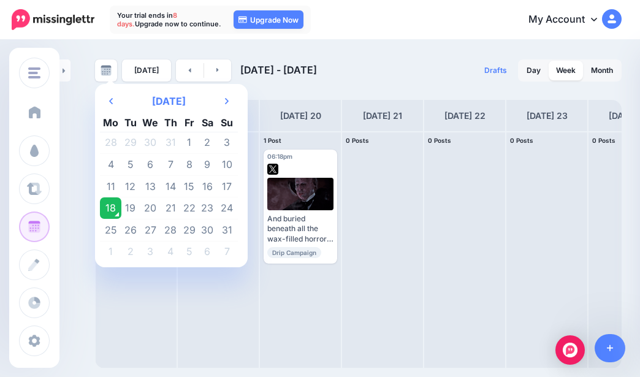
click at [42, 113] on span at bounding box center [35, 112] width 16 height 12
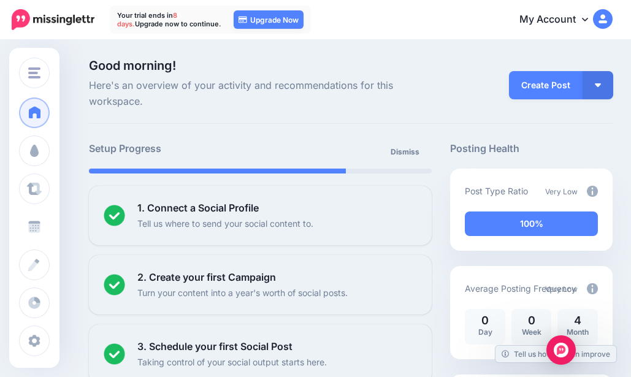
click at [58, 226] on span "Schedule" at bounding box center [67, 226] width 39 height 10
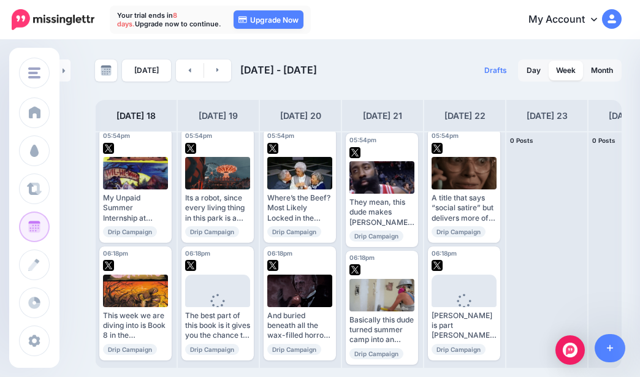
scroll to position [21, 0]
